Goal: Task Accomplishment & Management: Use online tool/utility

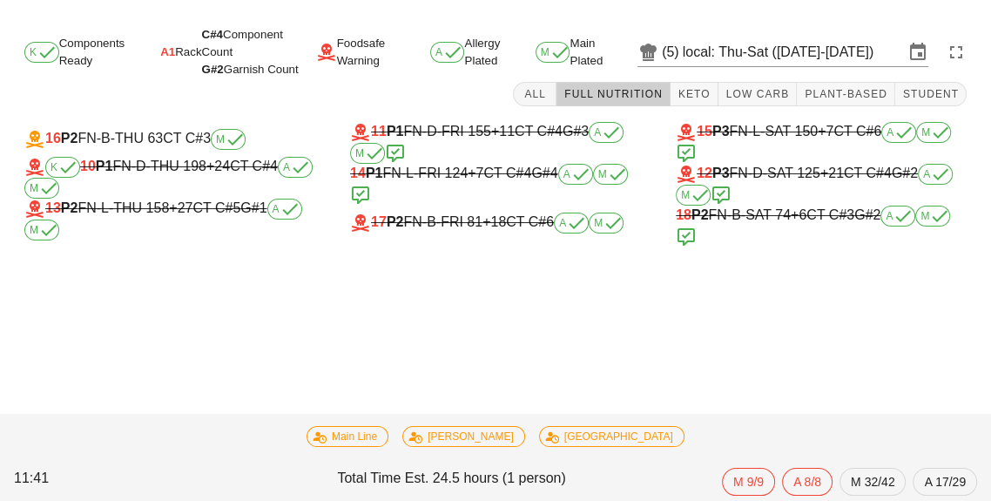
click at [798, 39] on input "local: Thu-Sat ([DATE]-[DATE])" at bounding box center [793, 52] width 221 height 28
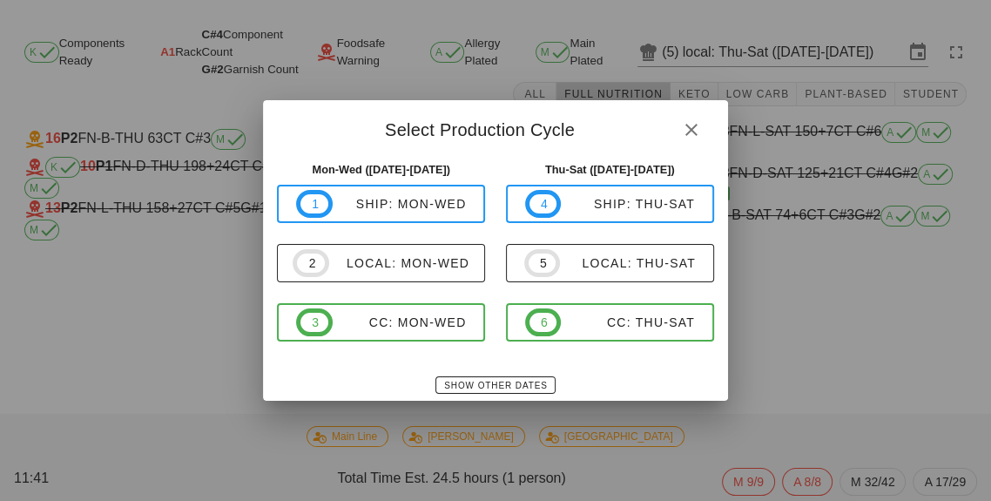
click at [409, 232] on div "1 ship: Mon-Wed 2 local: Mon-Wed 3 CC: Mon-Wed" at bounding box center [381, 263] width 208 height 157
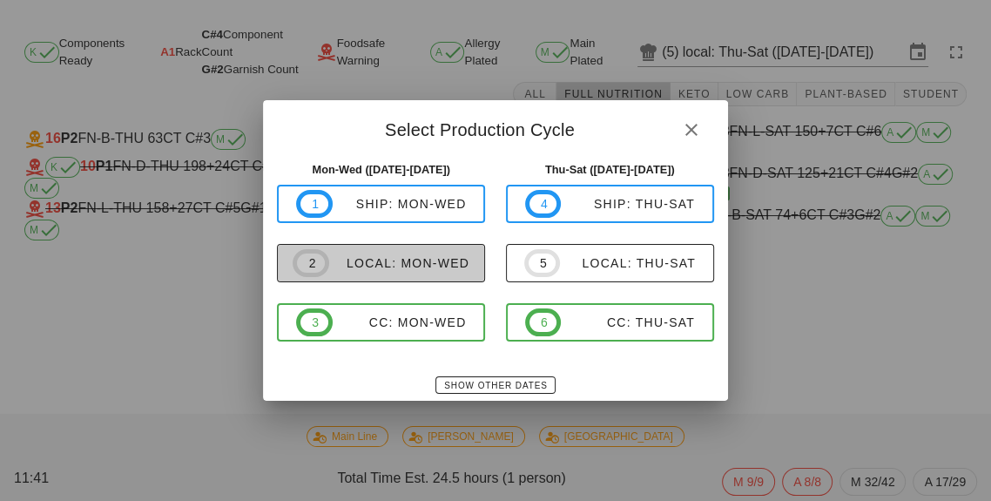
click at [385, 277] on button "2 local: Mon-Wed" at bounding box center [381, 263] width 208 height 38
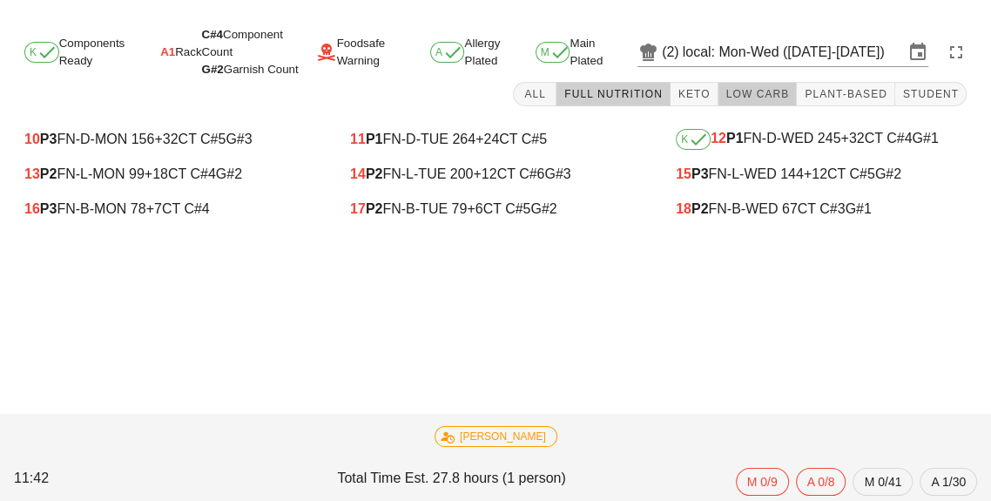
click at [749, 100] on button "Low Carb" at bounding box center [757, 94] width 79 height 24
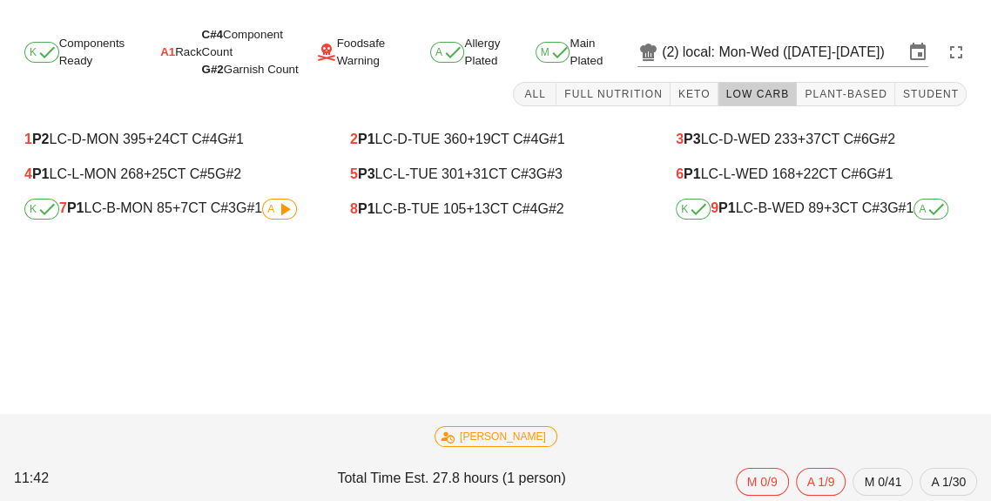
click at [282, 216] on icon at bounding box center [284, 209] width 21 height 21
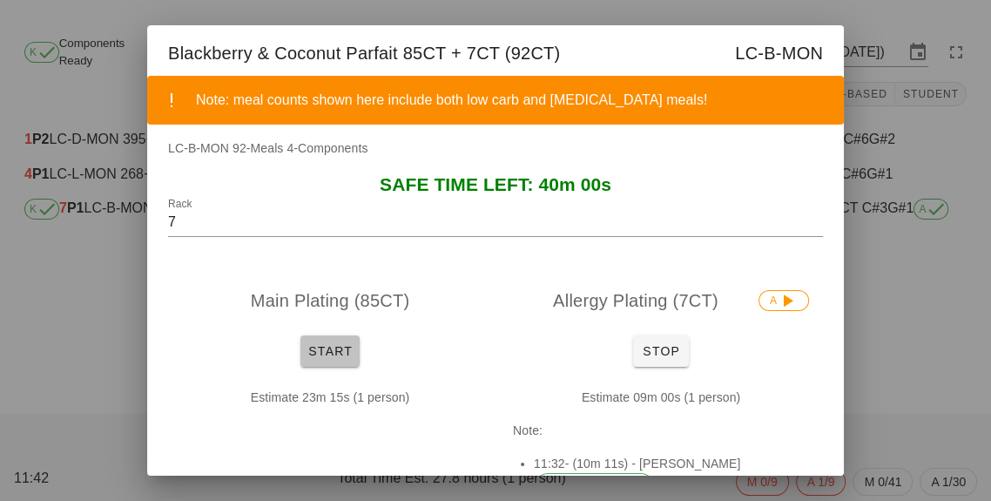
click at [343, 347] on span "Start" at bounding box center [329, 351] width 45 height 14
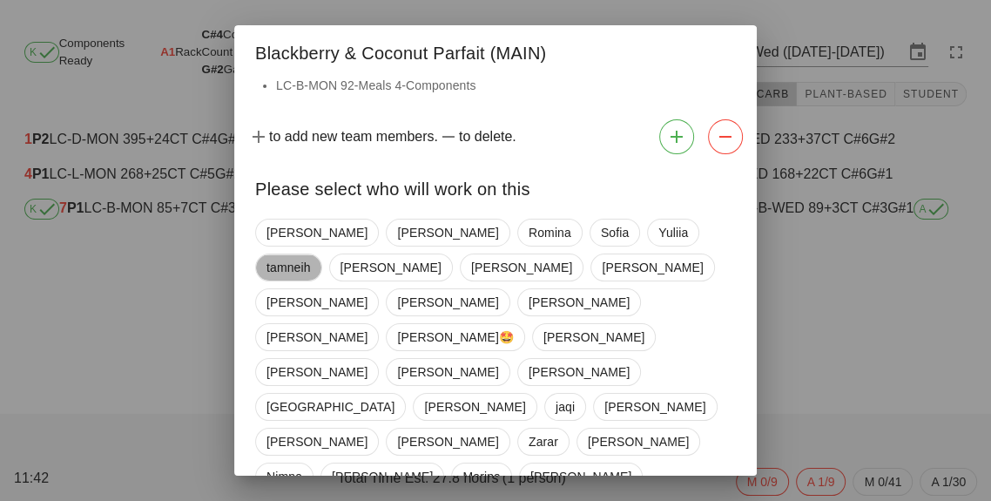
click at [311, 254] on span "tamneih" at bounding box center [288, 267] width 44 height 26
click at [502, 312] on div "[PERSON_NAME] tamneih [PERSON_NAME] [PERSON_NAME] [PERSON_NAME] [PERSON_NAME] […" at bounding box center [495, 476] width 481 height 529
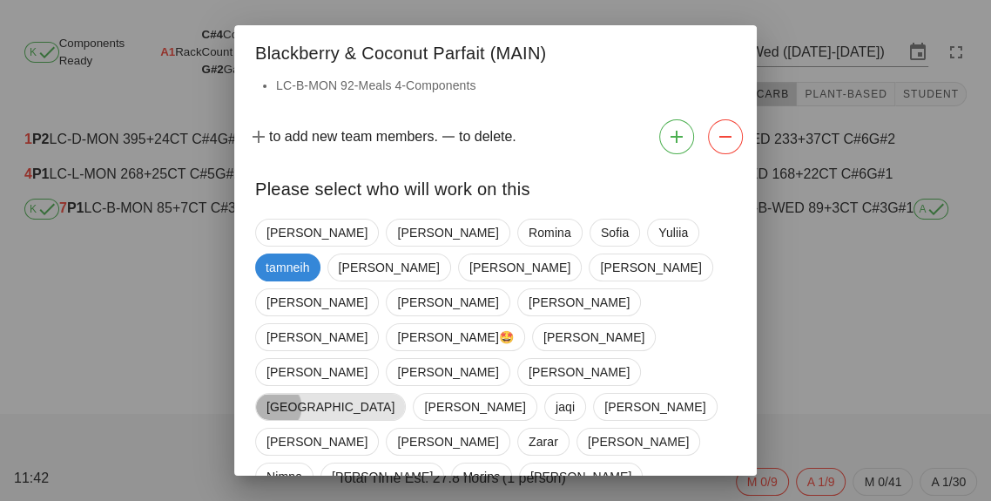
click at [394, 394] on span "[GEOGRAPHIC_DATA]" at bounding box center [330, 407] width 128 height 26
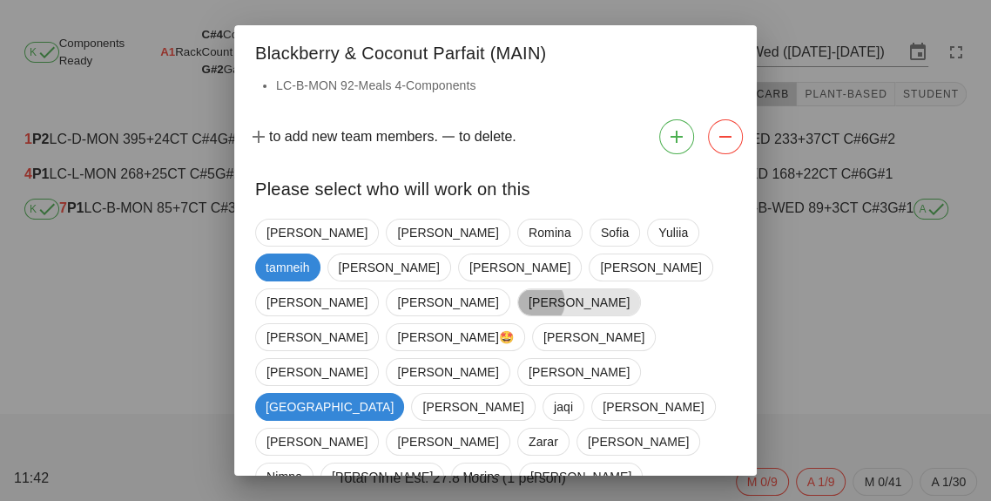
click at [560, 289] on span "[PERSON_NAME]" at bounding box center [579, 302] width 101 height 26
